Goal: Find specific page/section: Find specific page/section

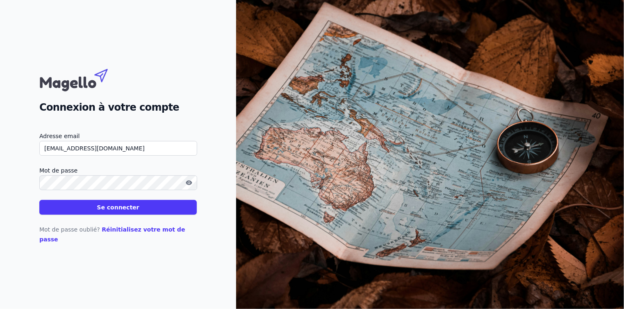
type input "[EMAIL_ADDRESS][DOMAIN_NAME]"
click at [86, 211] on button "Se connecter" at bounding box center [117, 207] width 157 height 15
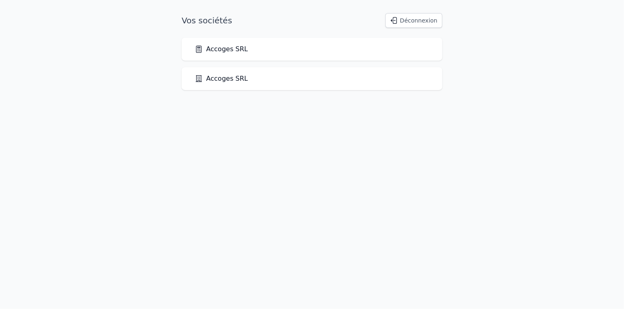
click at [212, 54] on link "Accoges SRL" at bounding box center [221, 49] width 53 height 10
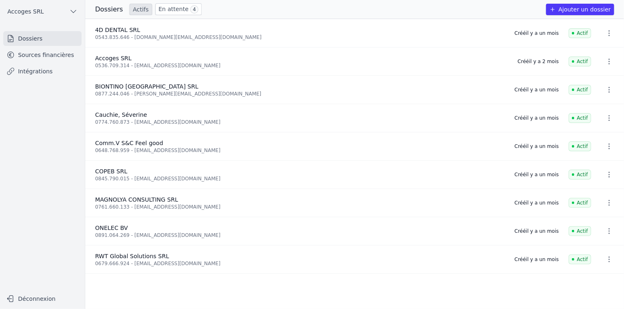
click at [36, 55] on link "Sources financières" at bounding box center [42, 55] width 78 height 15
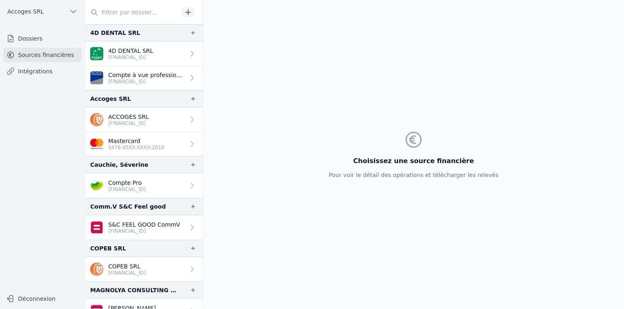
click at [127, 121] on p "[FINANCIAL_ID]" at bounding box center [128, 123] width 41 height 7
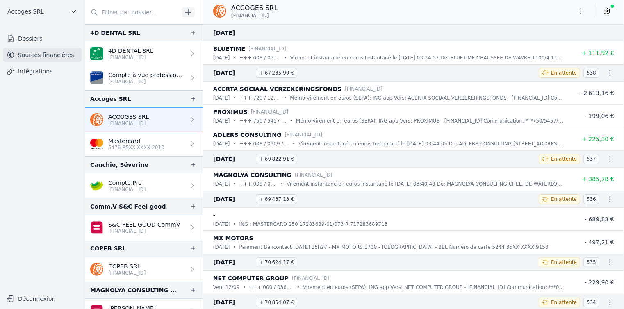
click at [519, 113] on div "PROXIMUS [FINANCIAL_ID]" at bounding box center [389, 112] width 352 height 10
click at [30, 301] on button "Déconnexion" at bounding box center [42, 298] width 78 height 13
